Goal: Information Seeking & Learning: Learn about a topic

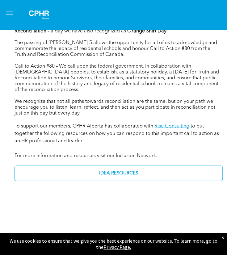
scroll to position [217, 0]
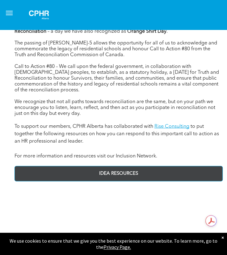
click at [122, 170] on span "IDEA RESOURCES" at bounding box center [118, 174] width 43 height 12
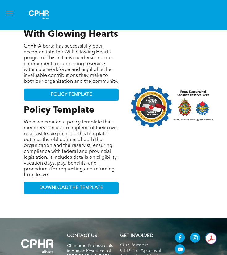
scroll to position [1040, 0]
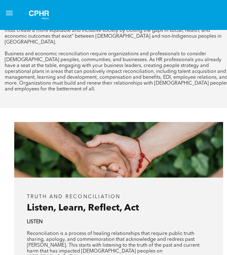
scroll to position [706, 0]
